Goal: Information Seeking & Learning: Learn about a topic

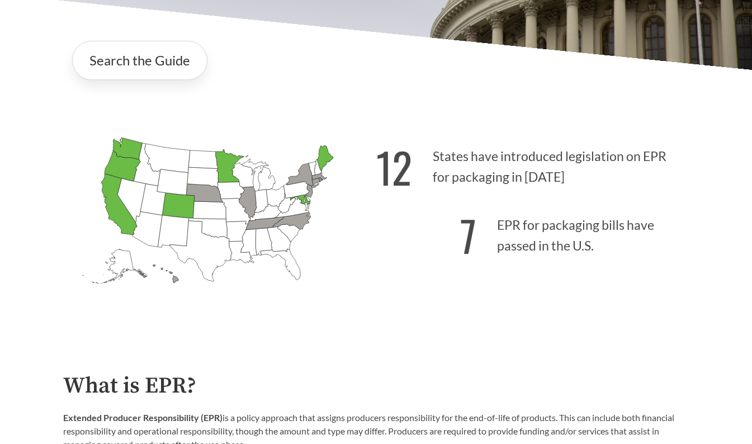
scroll to position [222, 0]
click at [248, 202] on icon "[US_STATE] Introduced: 2" at bounding box center [248, 201] width 18 height 31
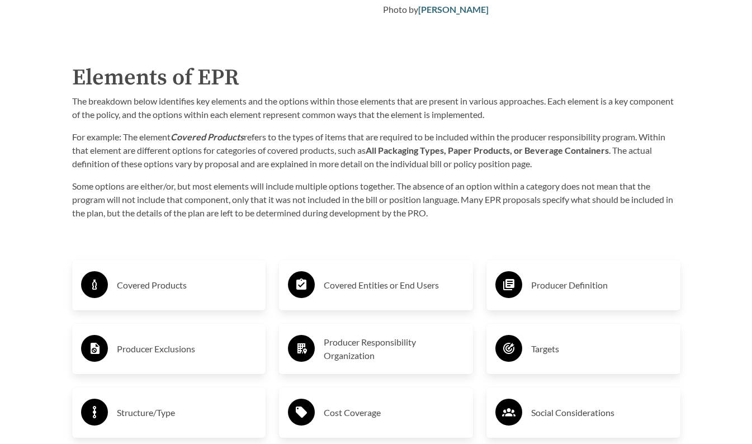
scroll to position [1655, 0]
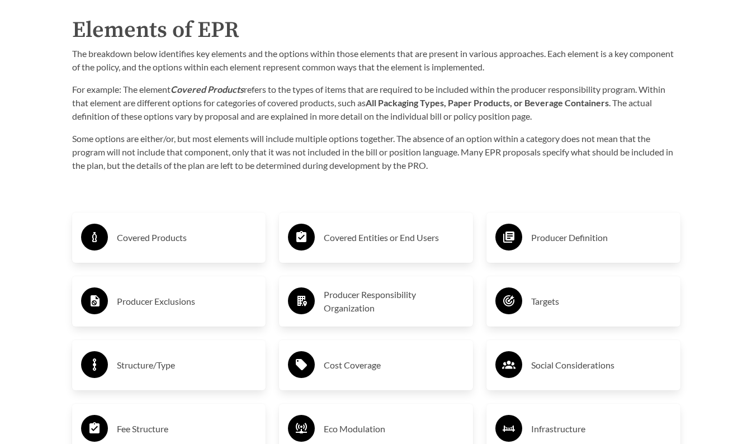
click at [166, 240] on h3 "Covered Products" at bounding box center [187, 238] width 140 height 18
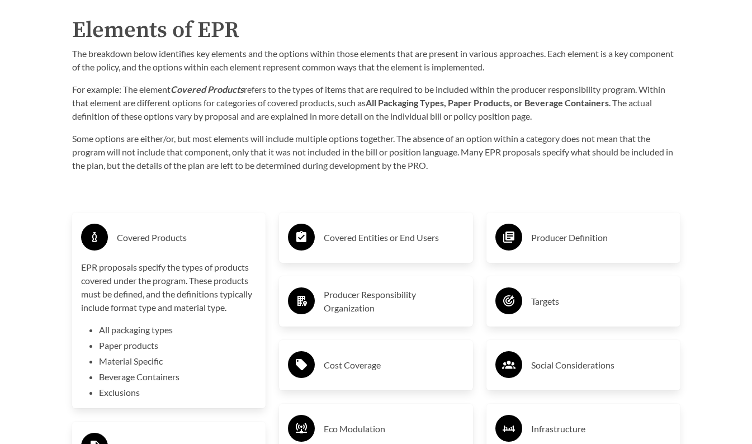
click at [154, 241] on h3 "Covered Products" at bounding box center [187, 238] width 140 height 18
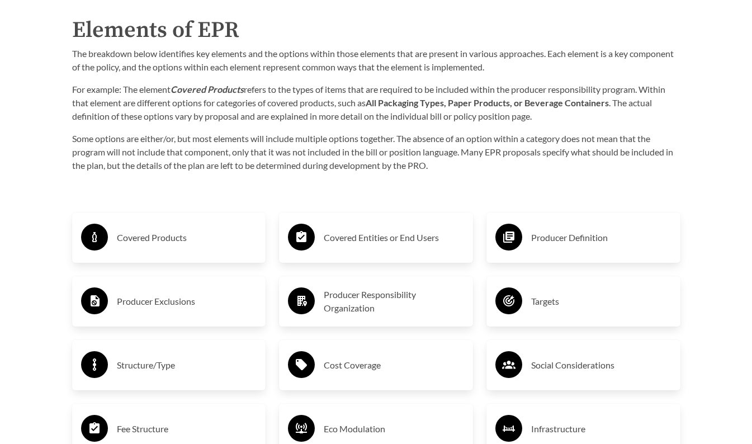
click at [167, 304] on h3 "Producer Exclusions" at bounding box center [187, 301] width 140 height 18
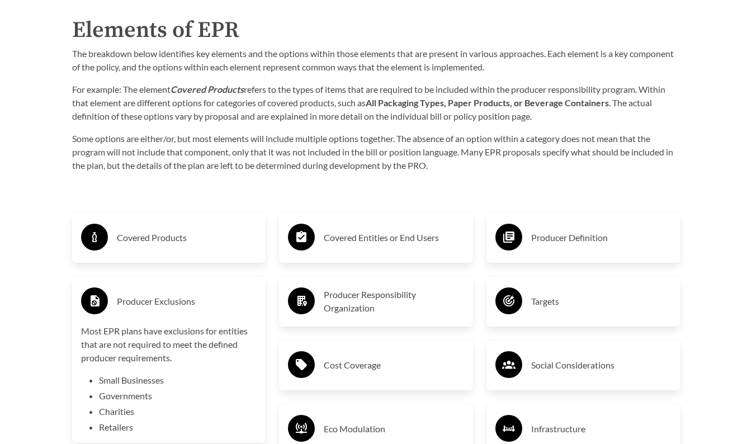
click at [167, 300] on h3 "Producer Exclusions" at bounding box center [187, 301] width 140 height 18
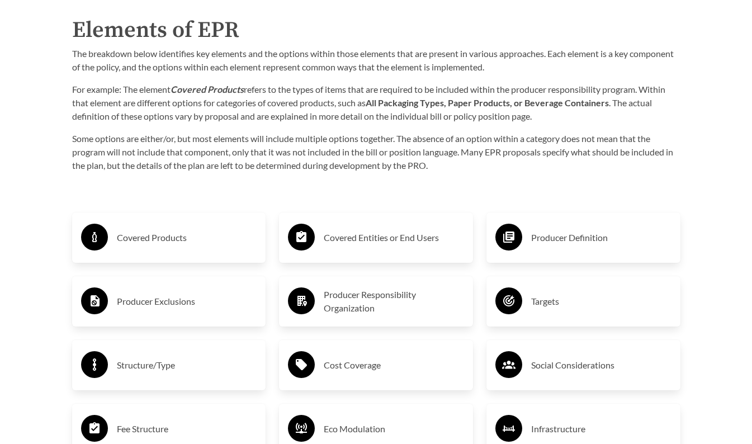
click at [168, 300] on h3 "Producer Exclusions" at bounding box center [187, 301] width 140 height 18
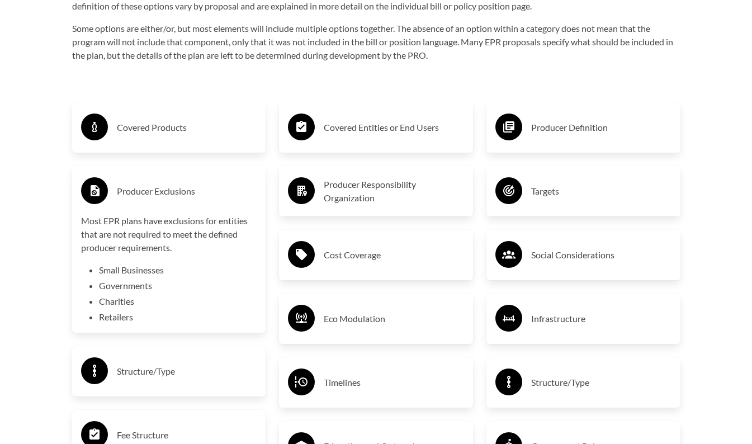
scroll to position [1778, 0]
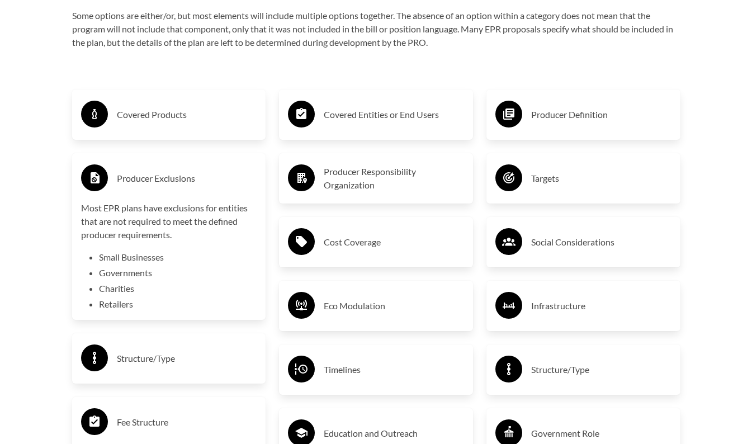
click at [156, 179] on h3 "Producer Exclusions" at bounding box center [187, 178] width 140 height 18
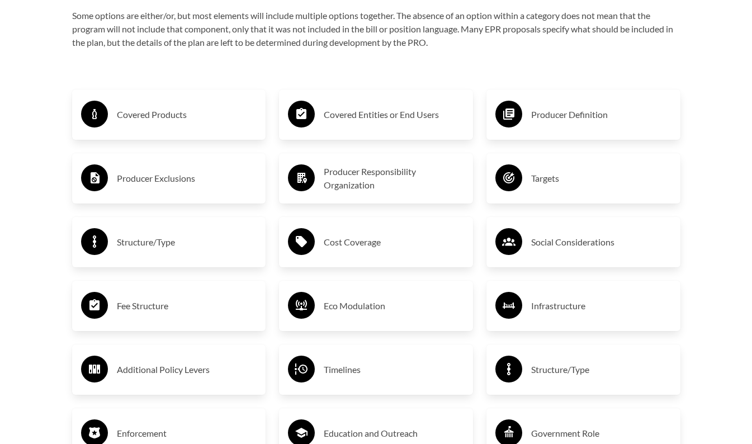
click at [405, 119] on h3 "Covered Entities or End Users" at bounding box center [394, 115] width 140 height 18
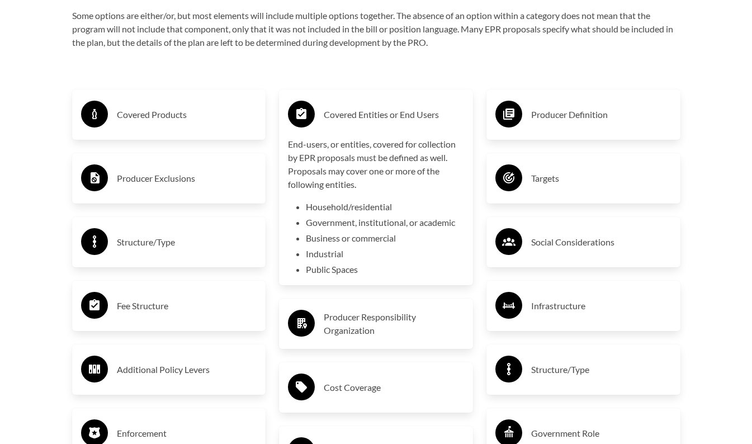
click at [405, 119] on h3 "Covered Entities or End Users" at bounding box center [394, 115] width 140 height 18
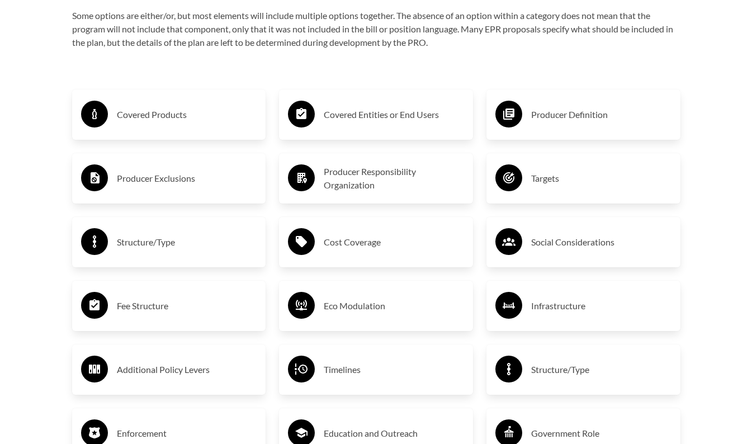
click at [363, 177] on h3 "Producer Responsibility Organization" at bounding box center [394, 178] width 140 height 27
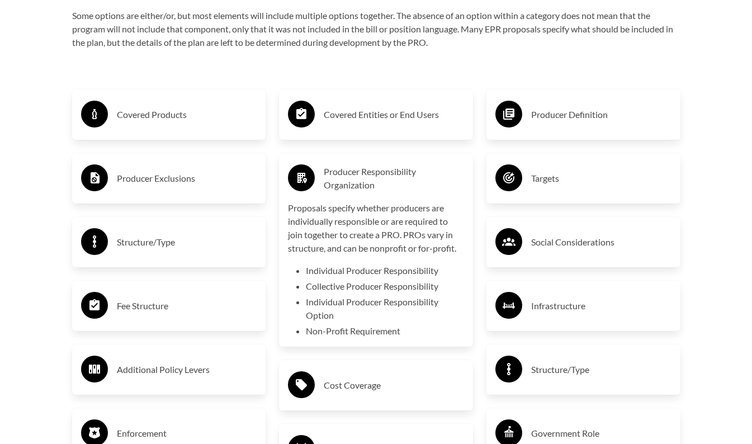
click at [363, 177] on h3 "Producer Responsibility Organization" at bounding box center [394, 178] width 140 height 27
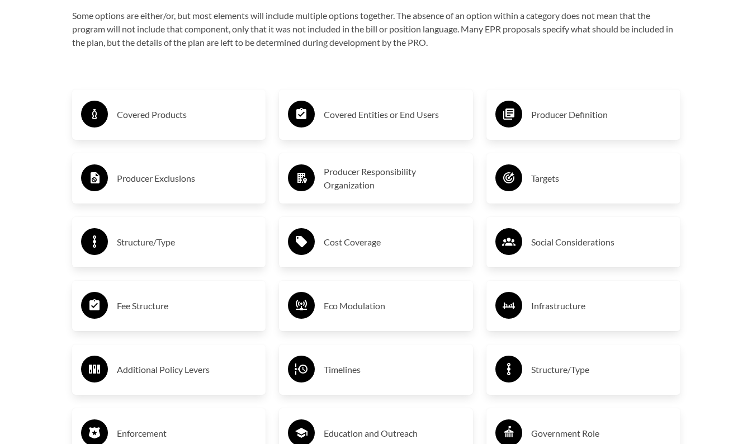
click at [530, 175] on div "Targets" at bounding box center [583, 178] width 176 height 32
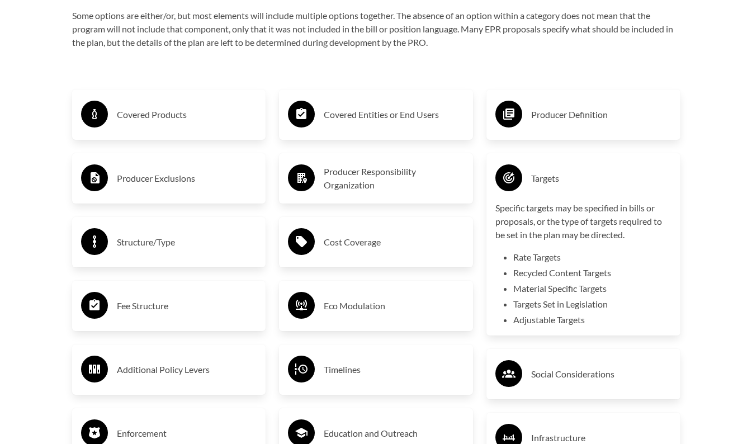
click at [530, 174] on div "Targets" at bounding box center [583, 178] width 176 height 32
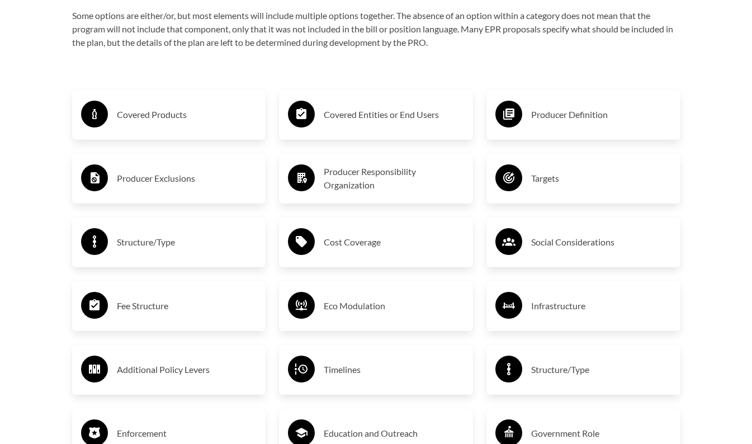
click at [192, 251] on h3 "Structure/Type" at bounding box center [187, 242] width 140 height 18
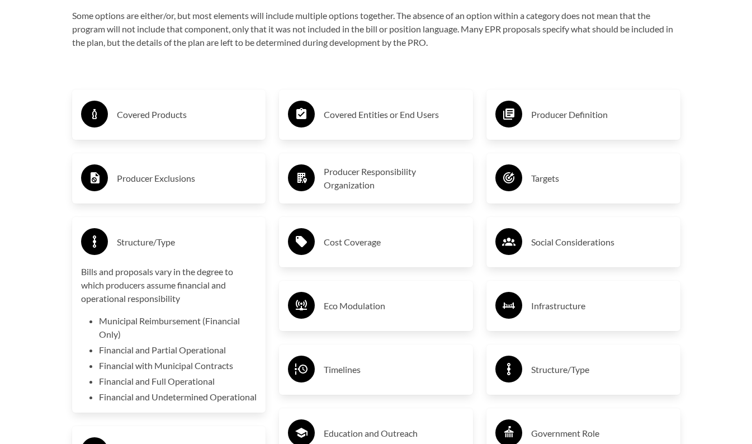
click at [193, 249] on h3 "Structure/Type" at bounding box center [187, 242] width 140 height 18
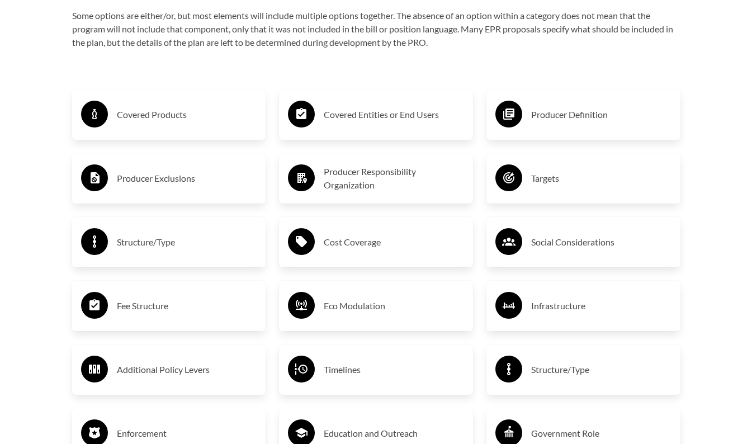
click at [180, 306] on h3 "Fee Structure" at bounding box center [187, 306] width 140 height 18
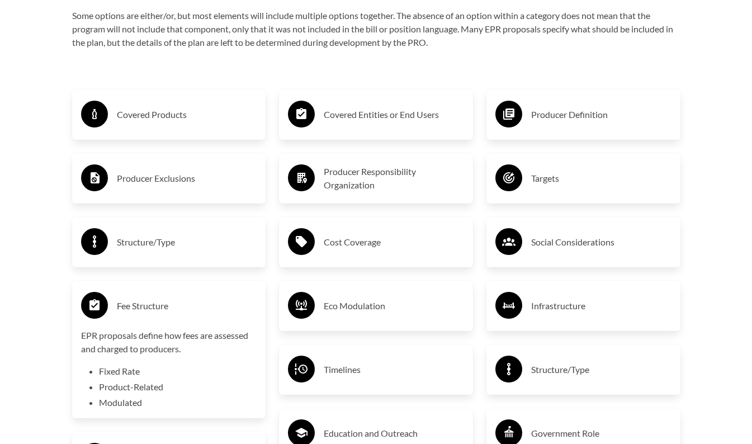
click at [181, 306] on h3 "Fee Structure" at bounding box center [187, 306] width 140 height 18
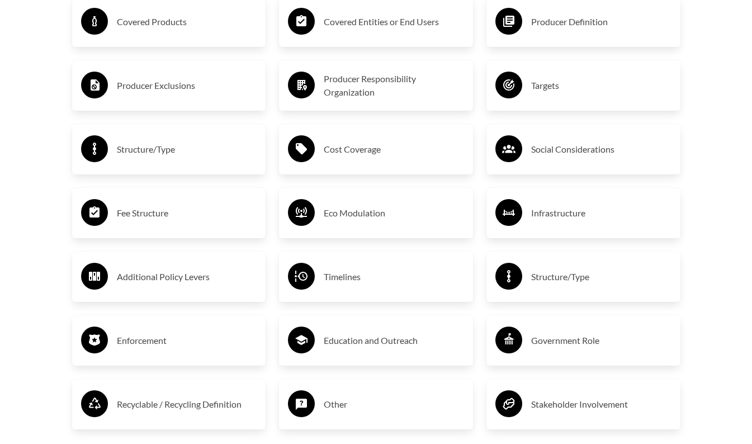
scroll to position [1895, 0]
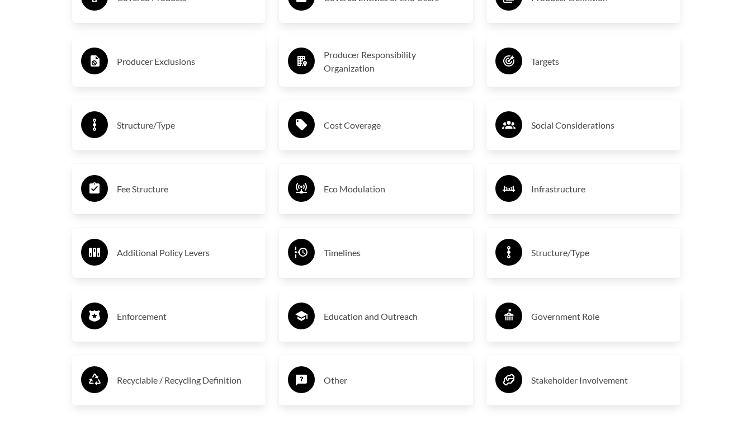
click at [562, 258] on h3 "Structure/Type" at bounding box center [601, 253] width 140 height 18
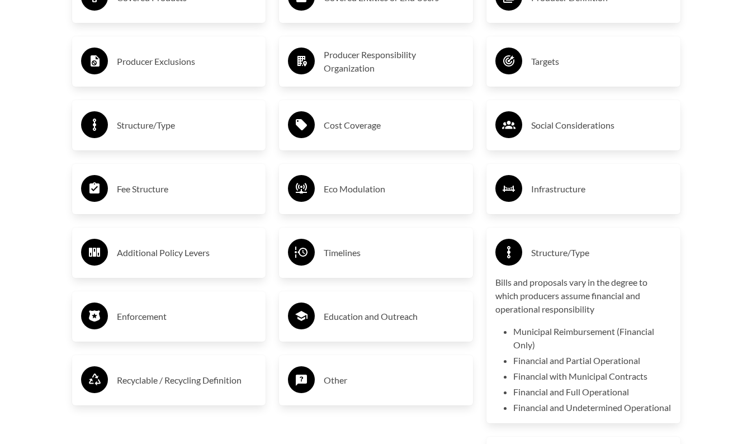
click at [561, 258] on h3 "Structure/Type" at bounding box center [601, 253] width 140 height 18
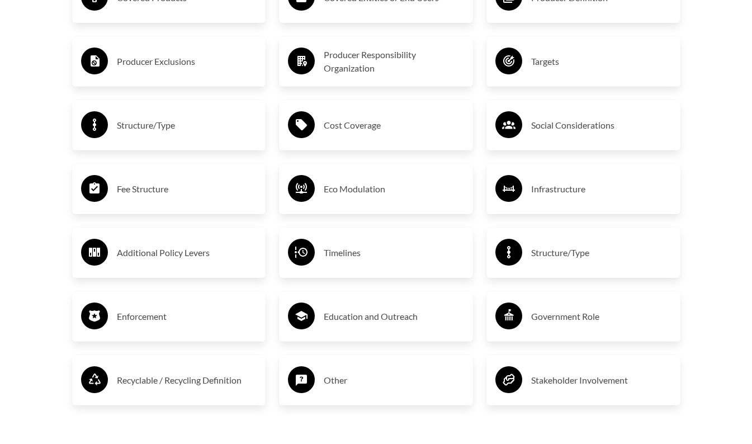
click at [174, 379] on h3 "Recyclable / Recycling Definition" at bounding box center [187, 380] width 140 height 18
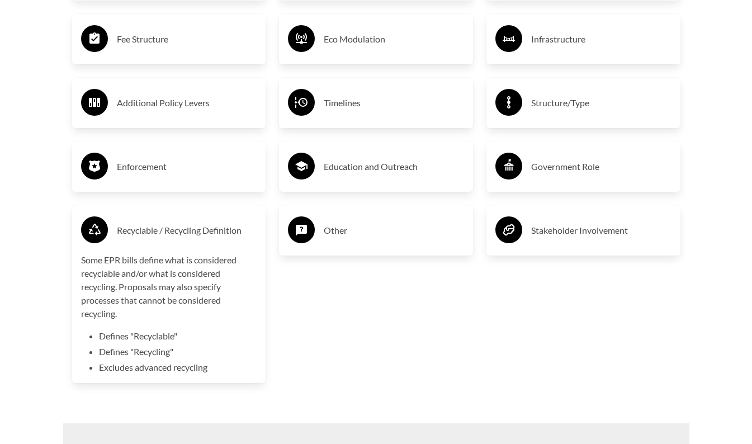
scroll to position [2054, 0]
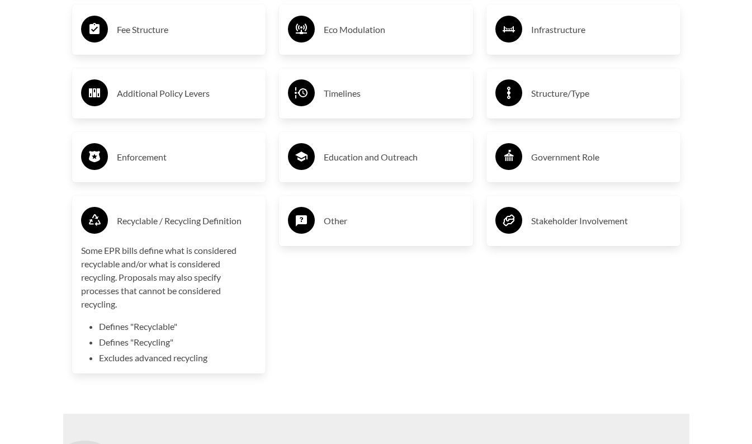
click at [366, 222] on h3 "Other" at bounding box center [394, 221] width 140 height 18
click at [580, 226] on h3 "Stakeholder Involvement" at bounding box center [601, 221] width 140 height 18
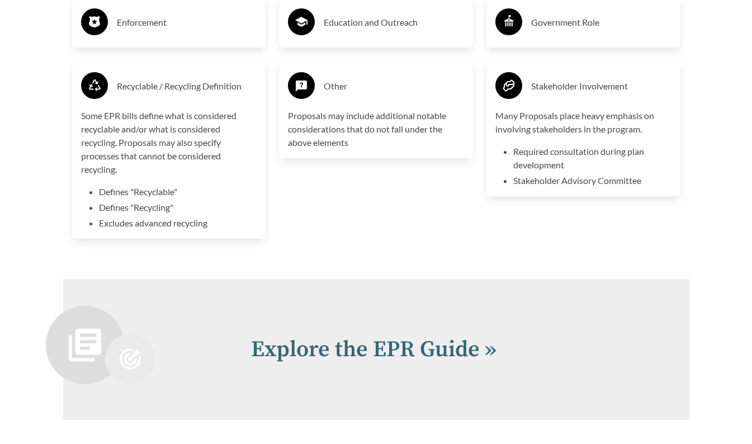
scroll to position [2190, 0]
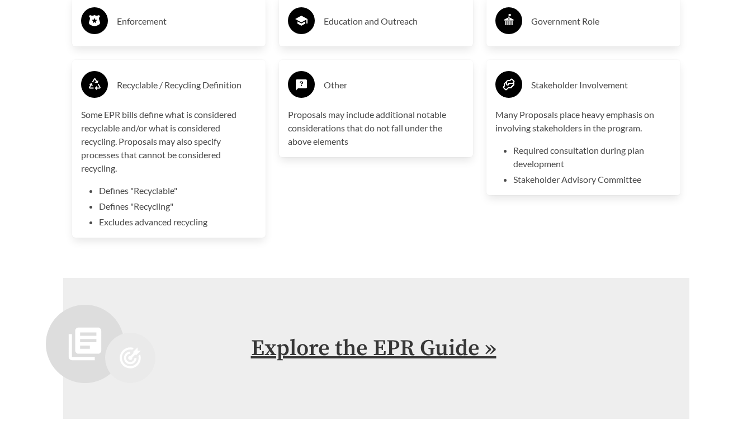
click at [404, 349] on link "Explore the EPR Guide »" at bounding box center [373, 348] width 245 height 28
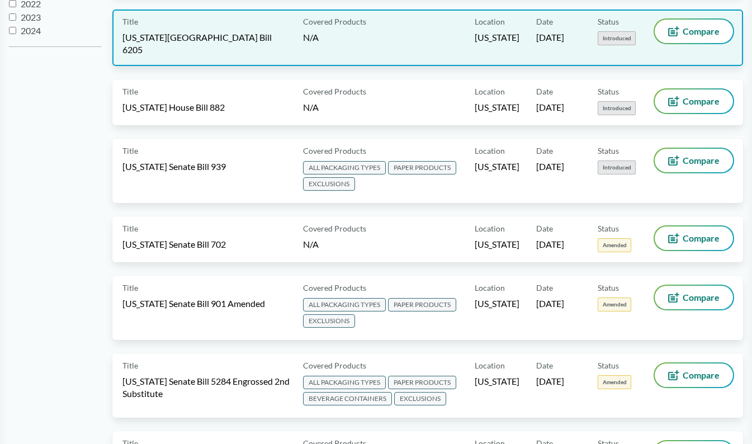
scroll to position [473, 0]
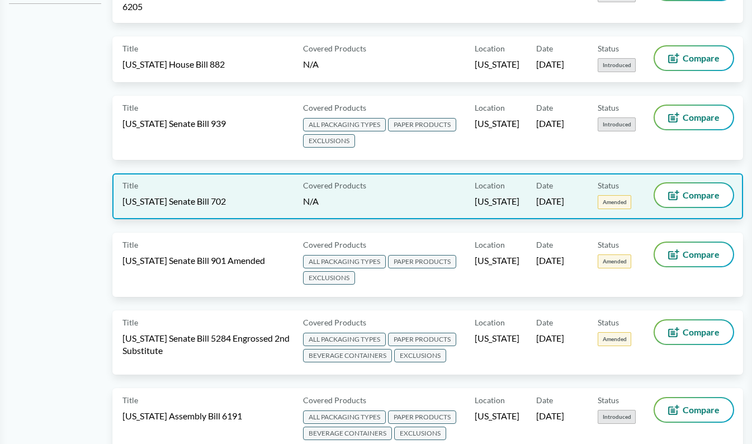
click at [194, 195] on span "[US_STATE] Senate Bill 702" at bounding box center [173, 201] width 103 height 12
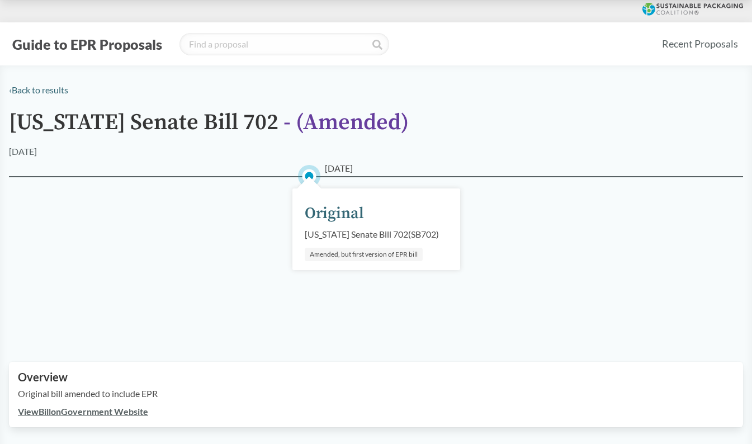
click at [106, 407] on link "View Bill on Government Website" at bounding box center [83, 411] width 130 height 11
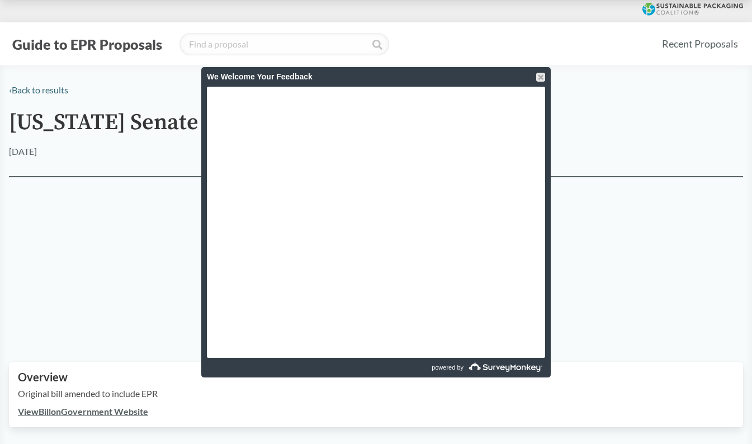
click at [535, 74] on div "We Welcome Your Feedback" at bounding box center [376, 77] width 338 height 20
click at [538, 75] on div at bounding box center [540, 77] width 9 height 9
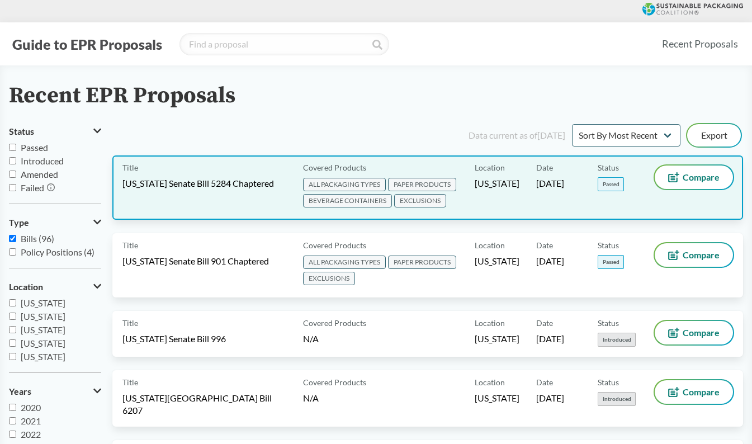
click at [418, 200] on span "EXCLUSIONS" at bounding box center [420, 200] width 52 height 13
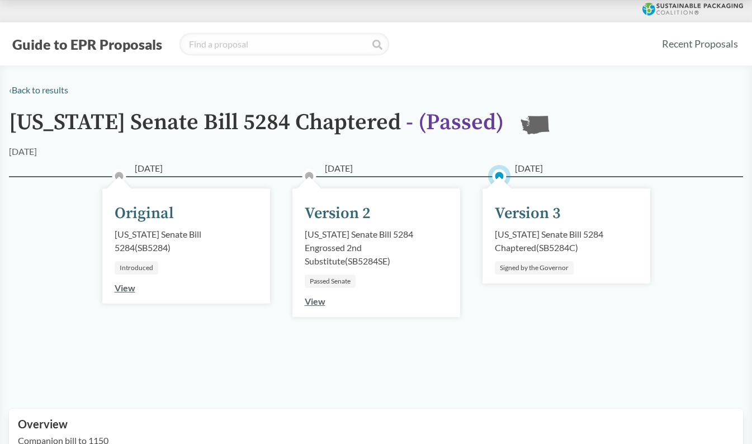
click at [550, 240] on div "[US_STATE] Senate Bill 5284 Chaptered ( SB5284C )" at bounding box center [566, 240] width 143 height 27
click at [311, 306] on link "View" at bounding box center [315, 301] width 21 height 11
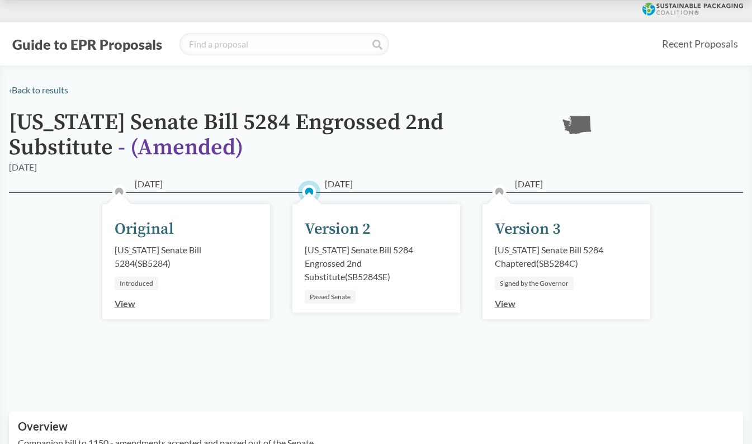
click at [504, 302] on link "View" at bounding box center [505, 303] width 21 height 11
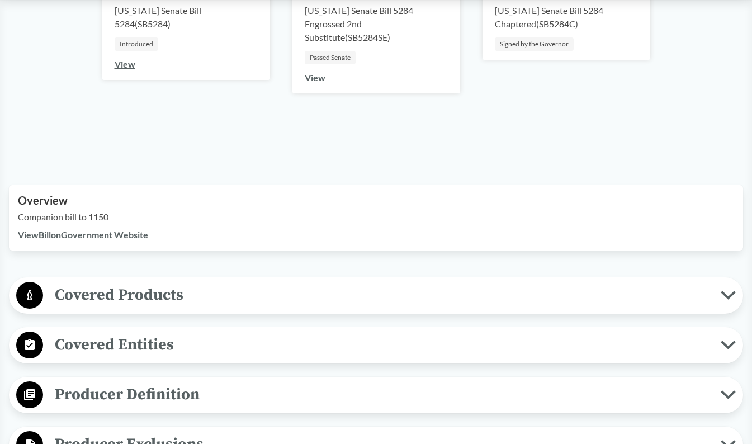
scroll to position [235, 0]
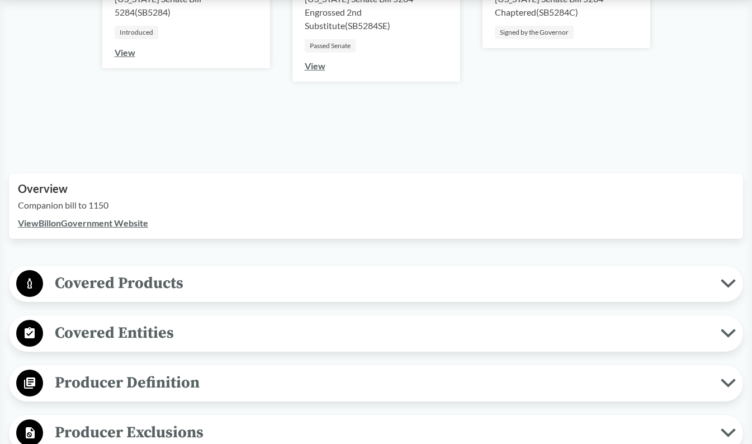
click at [726, 287] on icon at bounding box center [727, 283] width 15 height 9
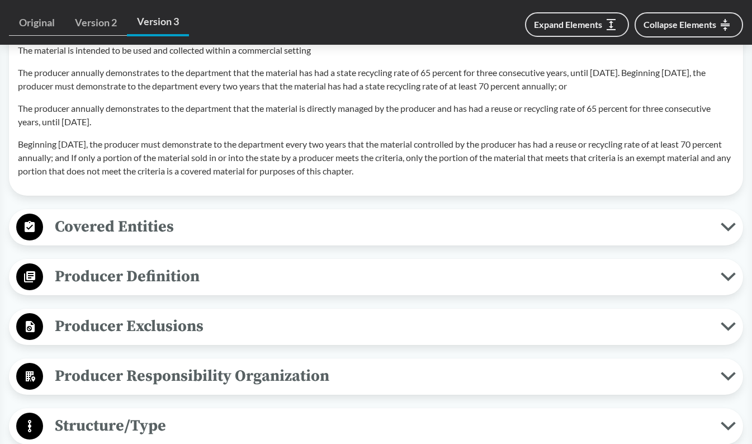
scroll to position [1341, 0]
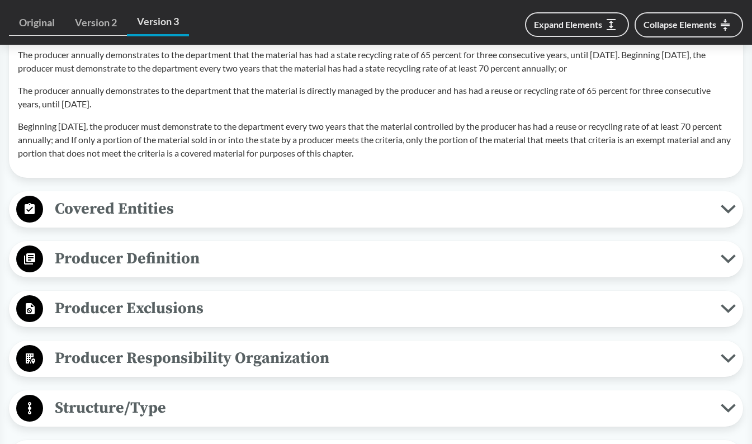
click at [174, 298] on span "Producer Exclusions" at bounding box center [381, 308] width 677 height 25
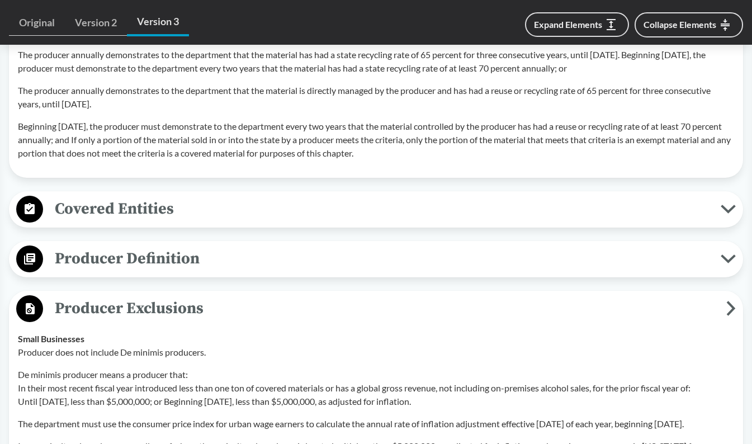
click at [153, 303] on span "Producer Exclusions" at bounding box center [384, 308] width 683 height 25
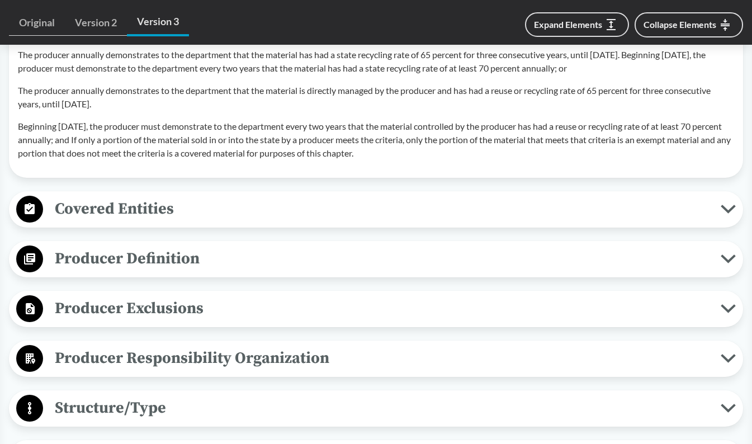
click at [139, 207] on span "Covered Entities" at bounding box center [381, 208] width 677 height 25
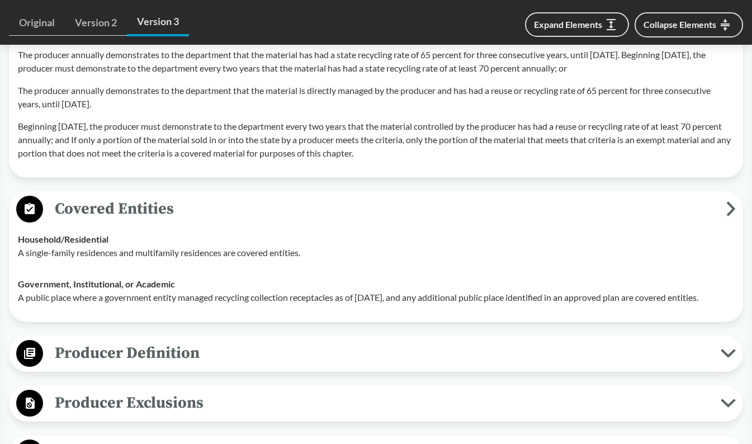
click at [139, 207] on span "Covered Entities" at bounding box center [384, 208] width 683 height 25
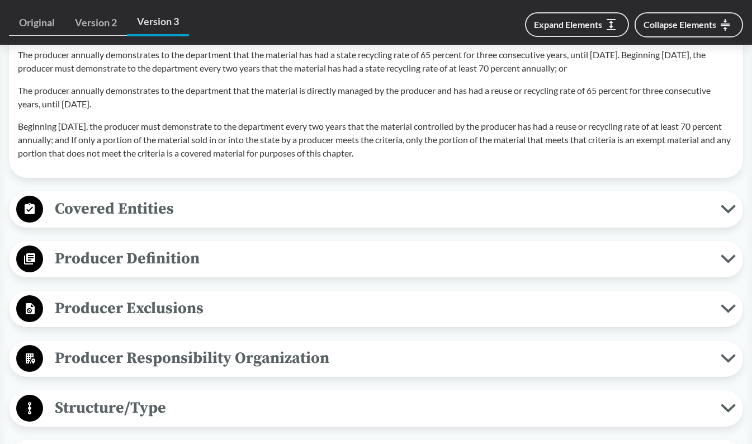
scroll to position [1351, 0]
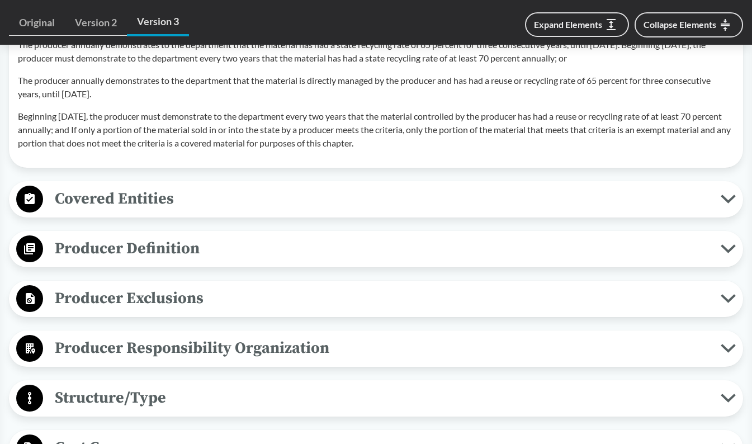
click at [141, 394] on span "Structure/Type" at bounding box center [381, 397] width 677 height 25
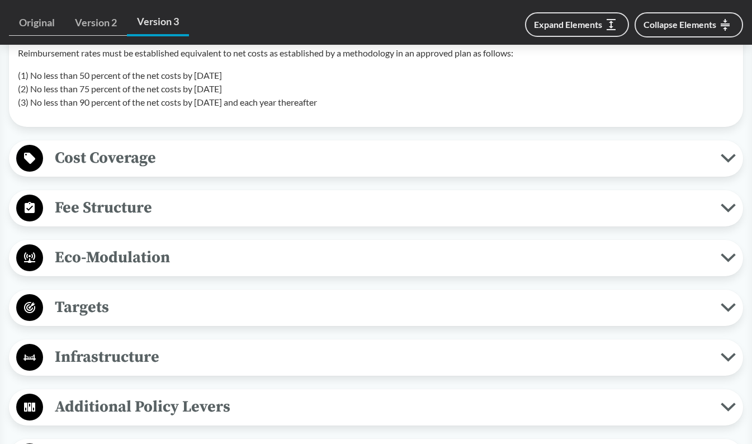
scroll to position [1755, 0]
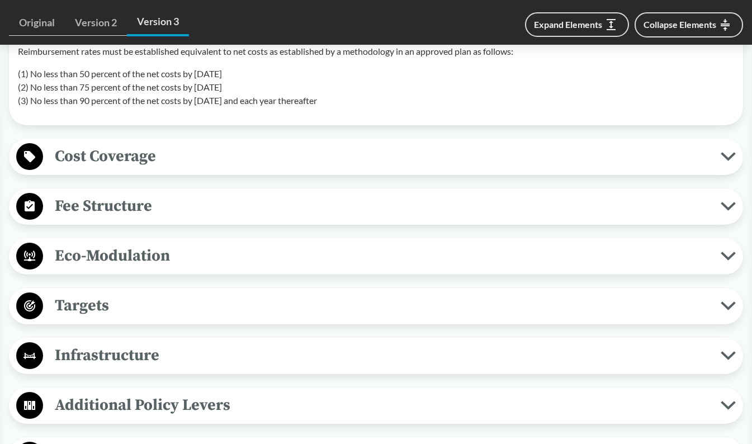
click at [133, 212] on span "Fee Structure" at bounding box center [381, 205] width 677 height 25
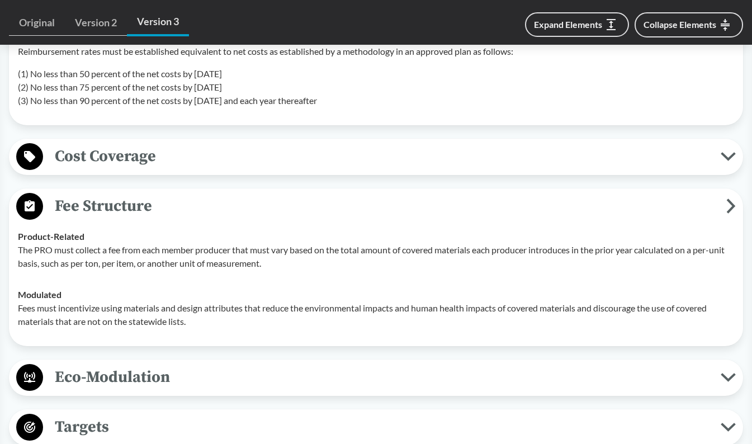
click at [105, 203] on span "Fee Structure" at bounding box center [384, 205] width 683 height 25
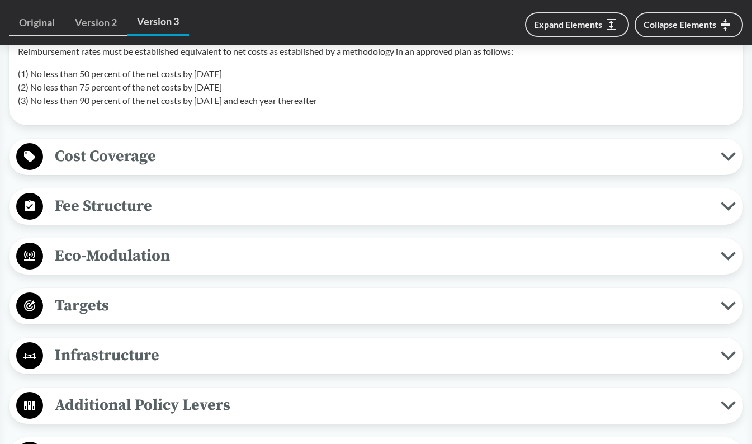
click at [75, 301] on span "Targets" at bounding box center [381, 305] width 677 height 25
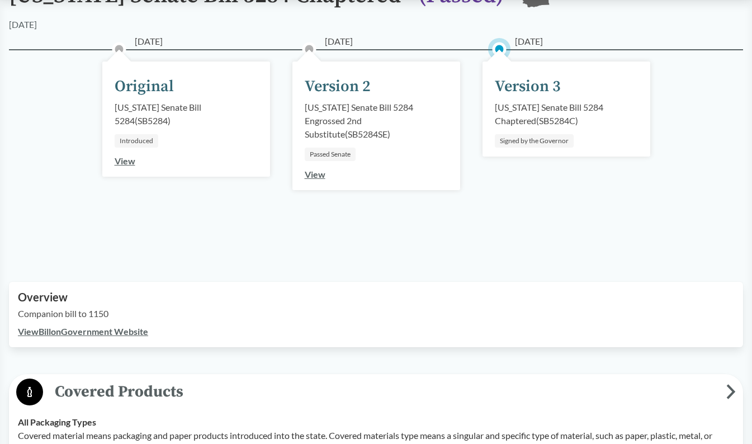
scroll to position [0, 0]
